Goal: Task Accomplishment & Management: Manage account settings

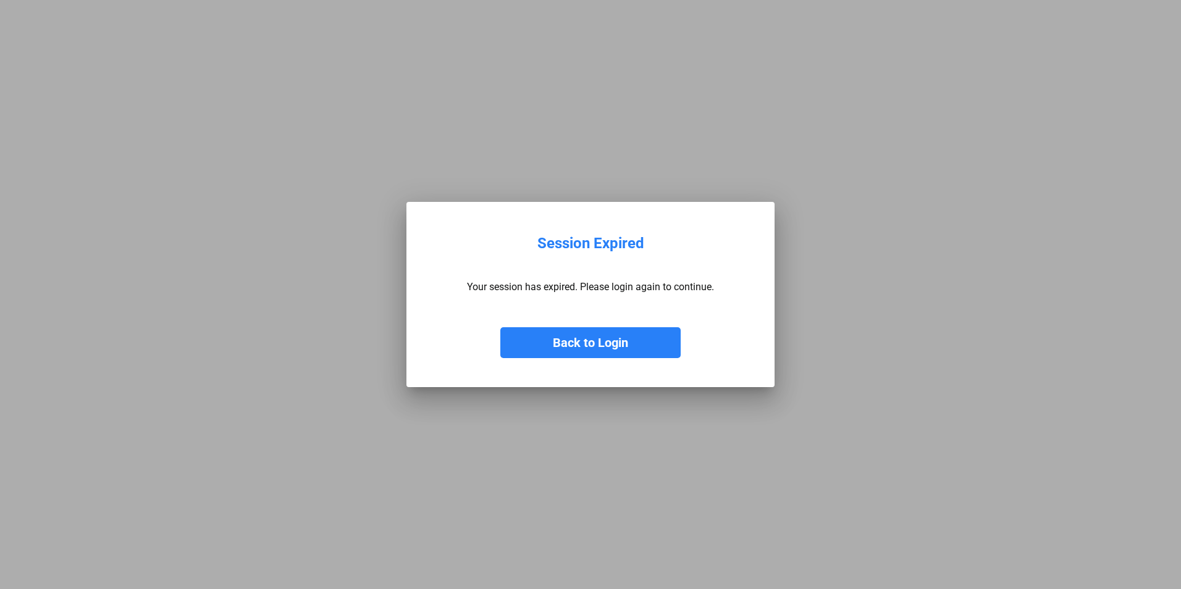
click at [581, 343] on button "Back to Login" at bounding box center [590, 342] width 180 height 31
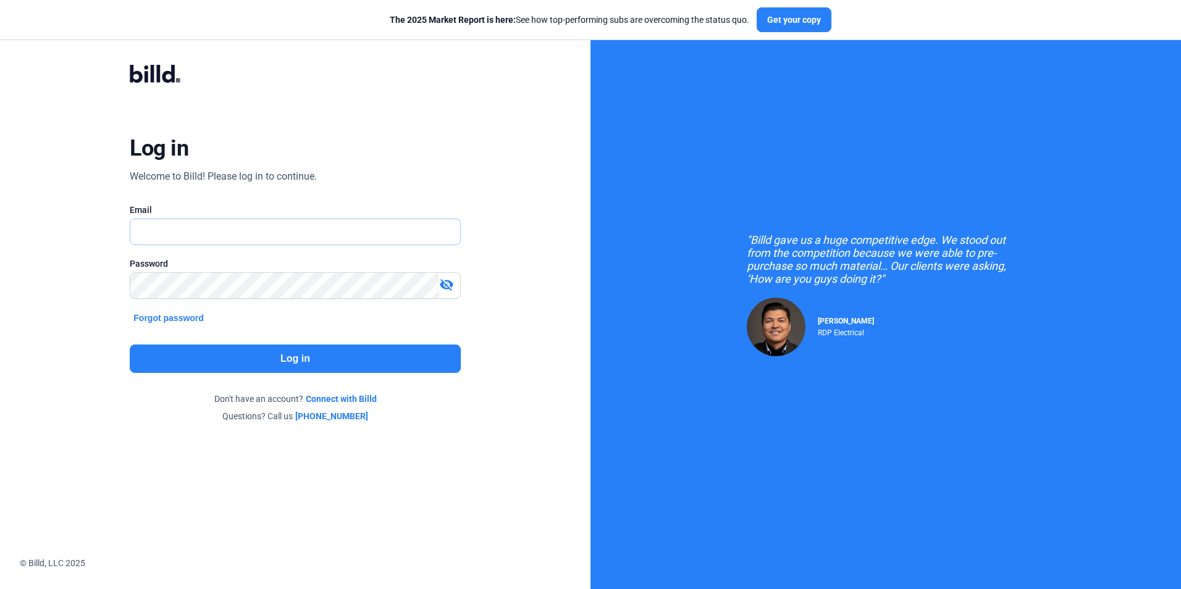
type input "[EMAIL_ADDRESS][DOMAIN_NAME]"
click at [269, 366] on button "Log in" at bounding box center [295, 359] width 330 height 28
